Goal: Transaction & Acquisition: Purchase product/service

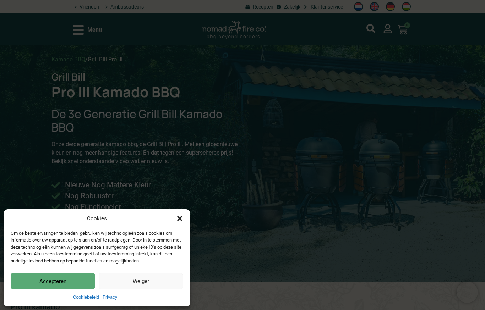
click at [180, 216] on icon "Dialog sluiten" at bounding box center [179, 218] width 7 height 7
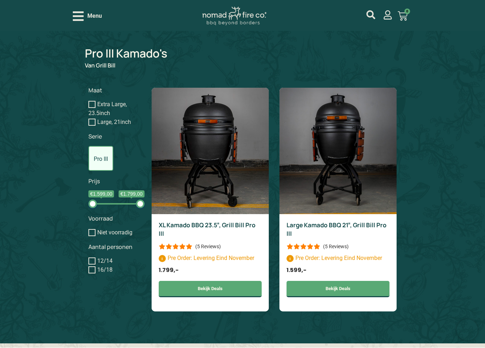
scroll to position [529, 0]
click at [224, 196] on img at bounding box center [209, 151] width 117 height 126
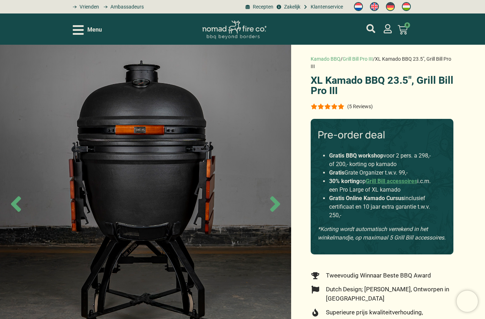
click at [282, 205] on icon "Next slide" at bounding box center [275, 204] width 25 height 25
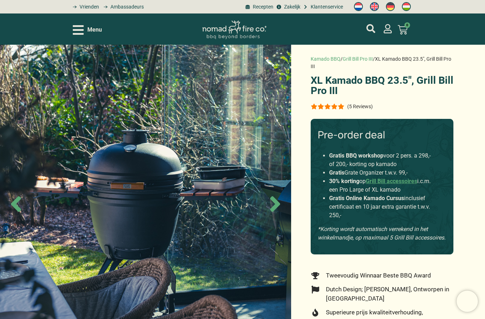
click at [281, 208] on icon "Next slide" at bounding box center [275, 204] width 25 height 25
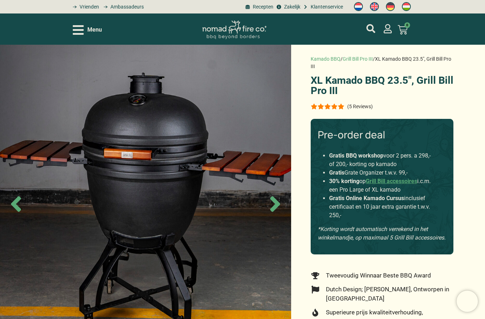
click at [275, 212] on icon "Next slide" at bounding box center [275, 204] width 25 height 25
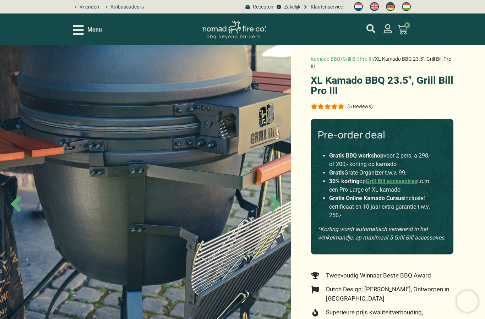
click at [282, 205] on icon "Next slide" at bounding box center [275, 204] width 25 height 25
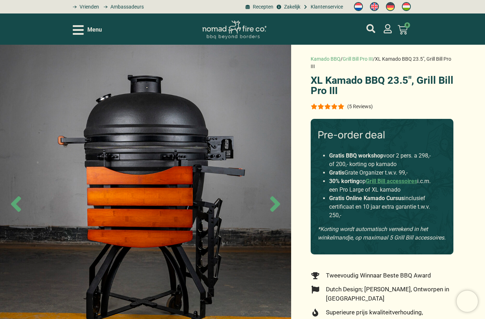
click at [274, 206] on icon "Next slide" at bounding box center [275, 204] width 10 height 16
click at [274, 207] on icon "Next slide" at bounding box center [275, 204] width 10 height 16
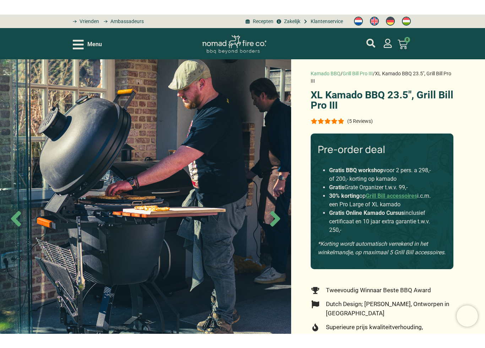
scroll to position [0, 0]
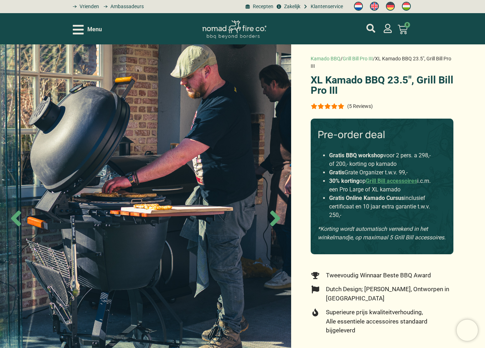
click at [278, 216] on icon "Next slide" at bounding box center [275, 218] width 10 height 16
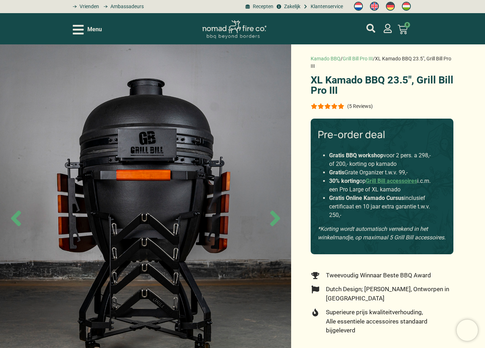
click at [269, 222] on icon "Next slide" at bounding box center [275, 218] width 25 height 25
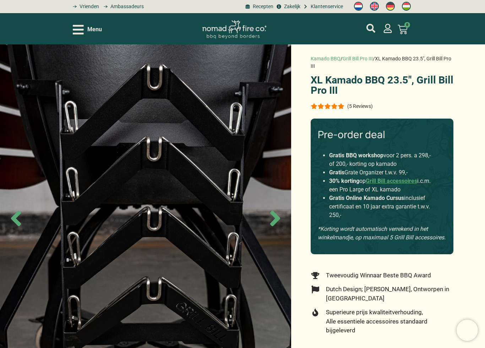
click at [273, 222] on icon "Next slide" at bounding box center [275, 218] width 10 height 16
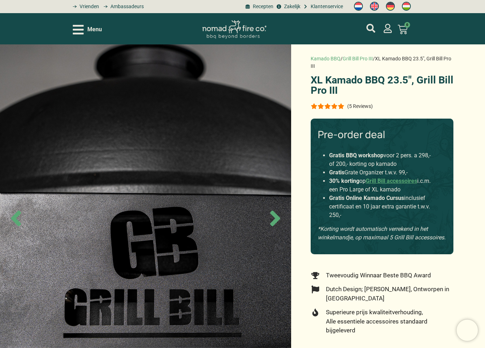
scroll to position [1, 0]
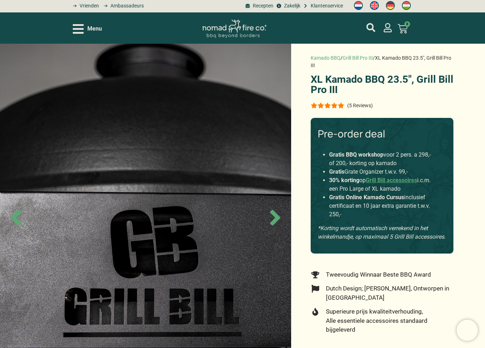
click at [282, 225] on icon "Next slide" at bounding box center [275, 217] width 25 height 25
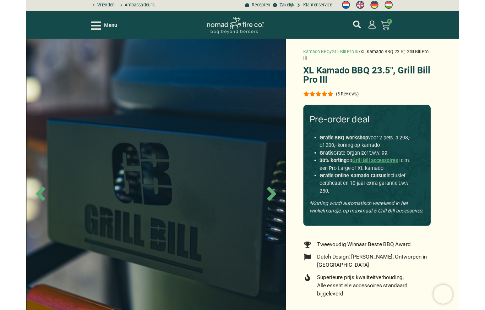
scroll to position [0, 0]
